Goal: Check status: Check status

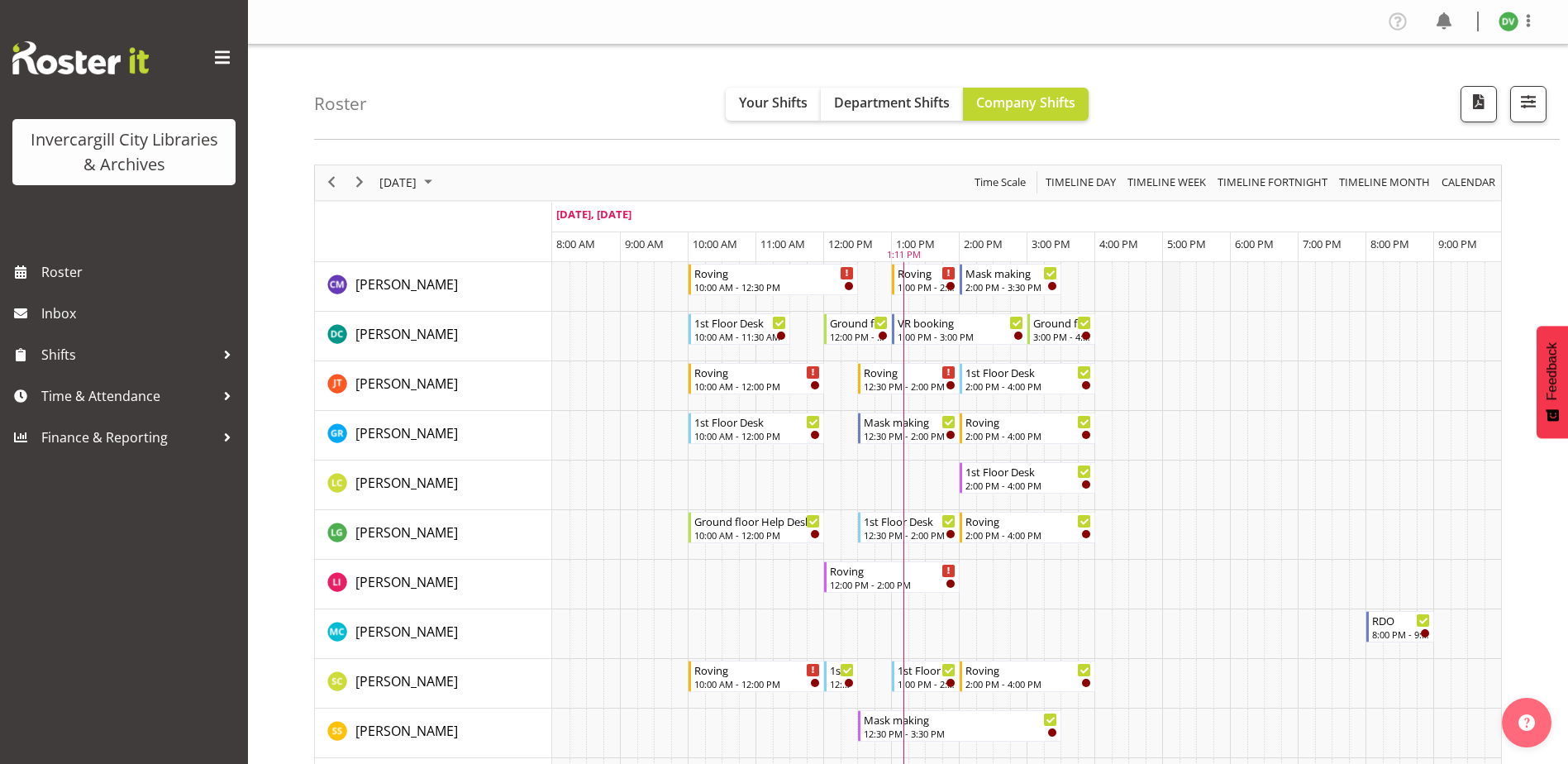
click at [1171, 306] on td "Timeline Day of September 28, 2025" at bounding box center [1172, 287] width 18 height 49
click at [1134, 300] on td "Timeline Day of September 28, 2025" at bounding box center [1137, 287] width 18 height 49
click at [1095, 299] on td "Timeline Day of September 28, 2025" at bounding box center [1104, 287] width 18 height 49
click at [1131, 122] on div "Roster Your Shifts Department Shifts Company Shifts All Locations Clear Bluff L…" at bounding box center [937, 91] width 1246 height 95
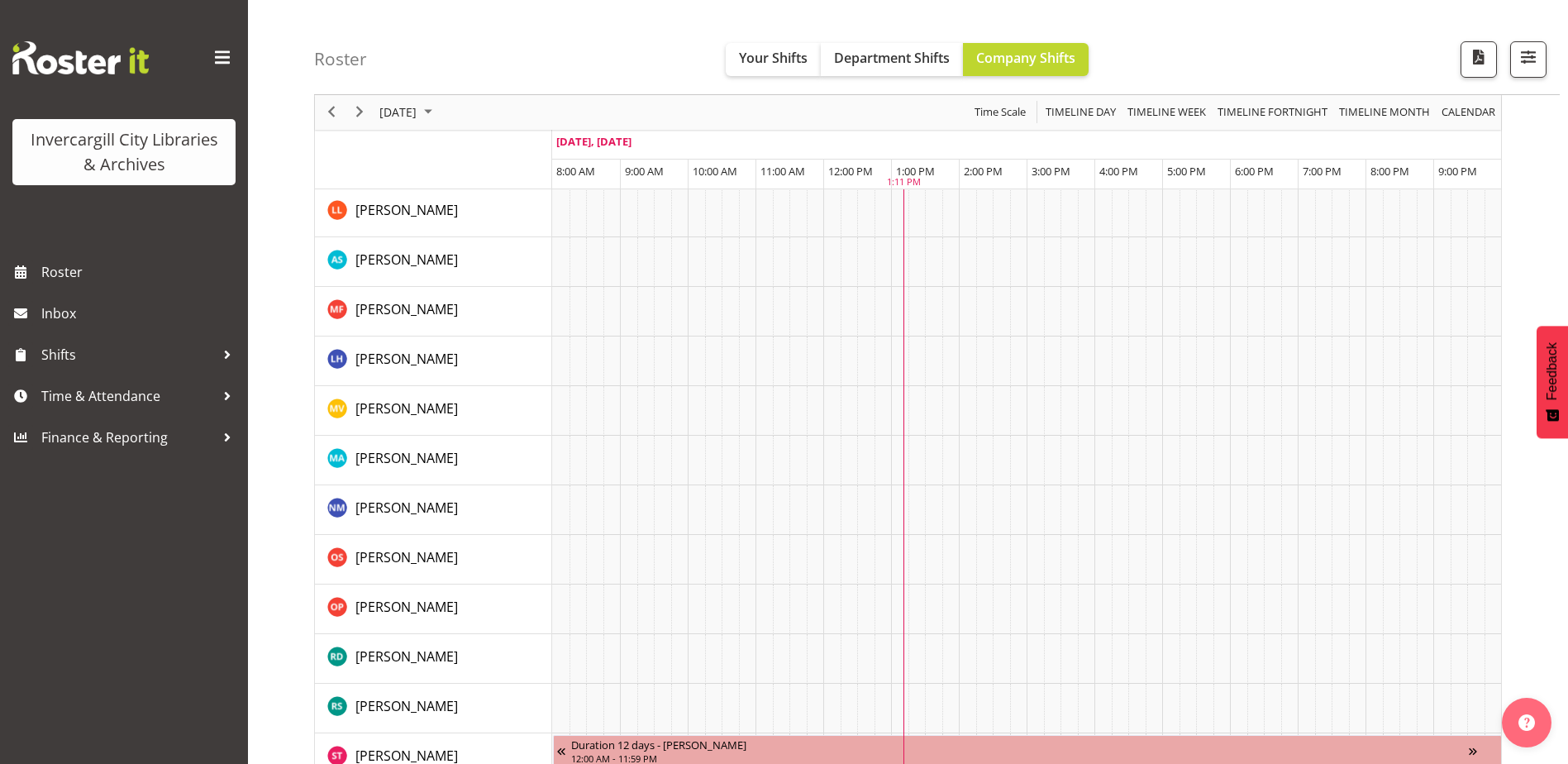
scroll to position [1406, 0]
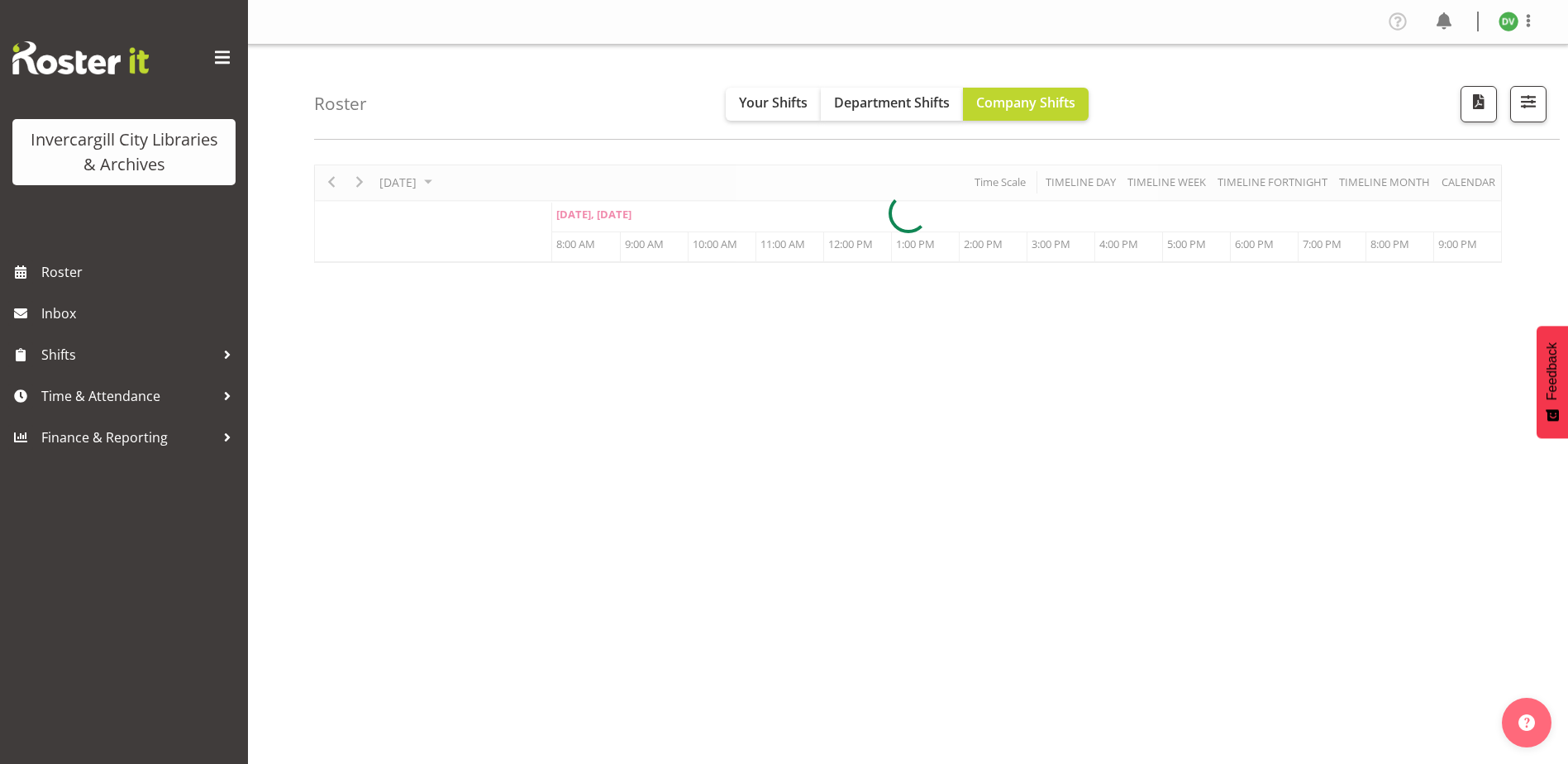
scroll to position [49, 0]
